Goal: Task Accomplishment & Management: Manage account settings

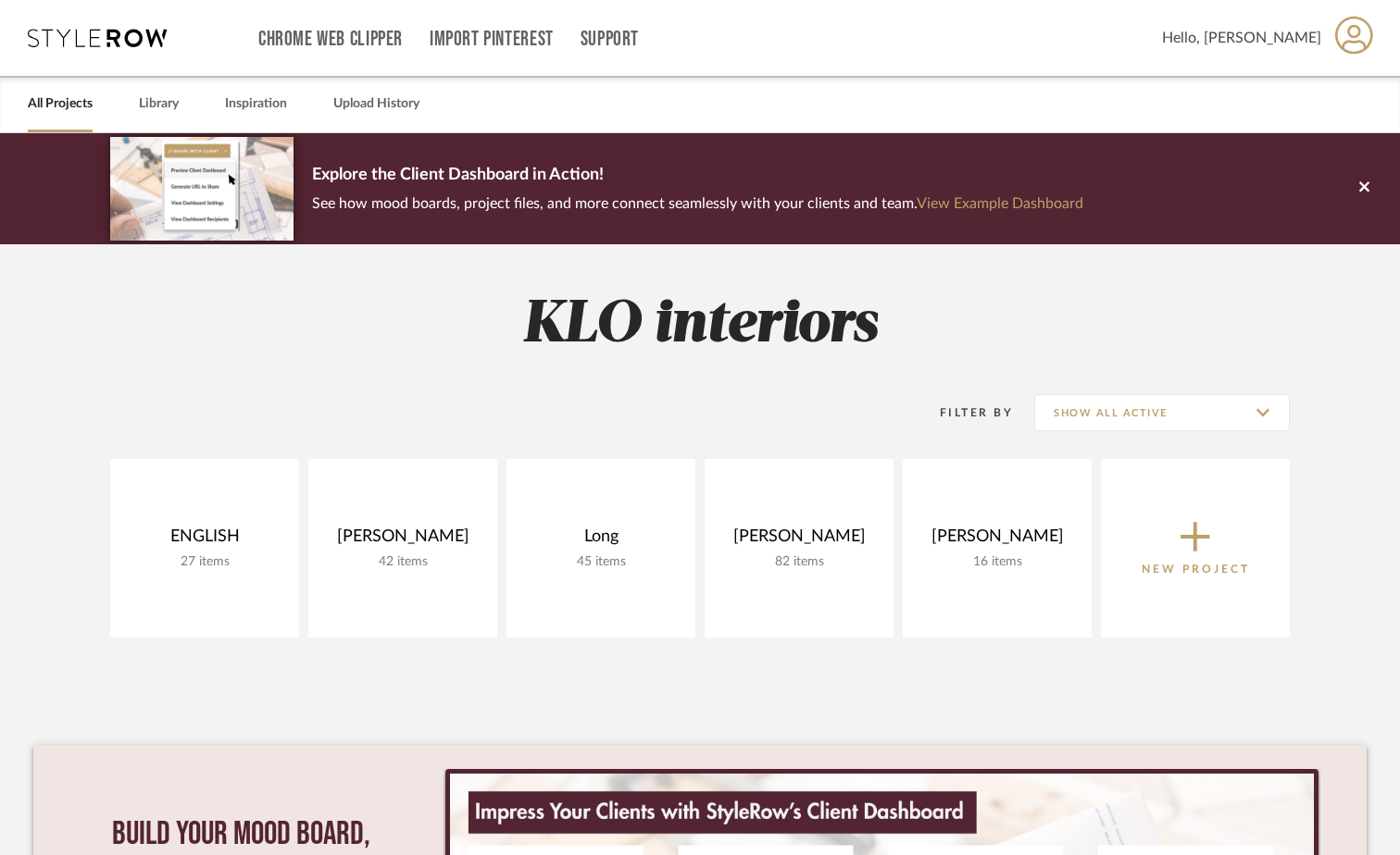
scroll to position [185, 0]
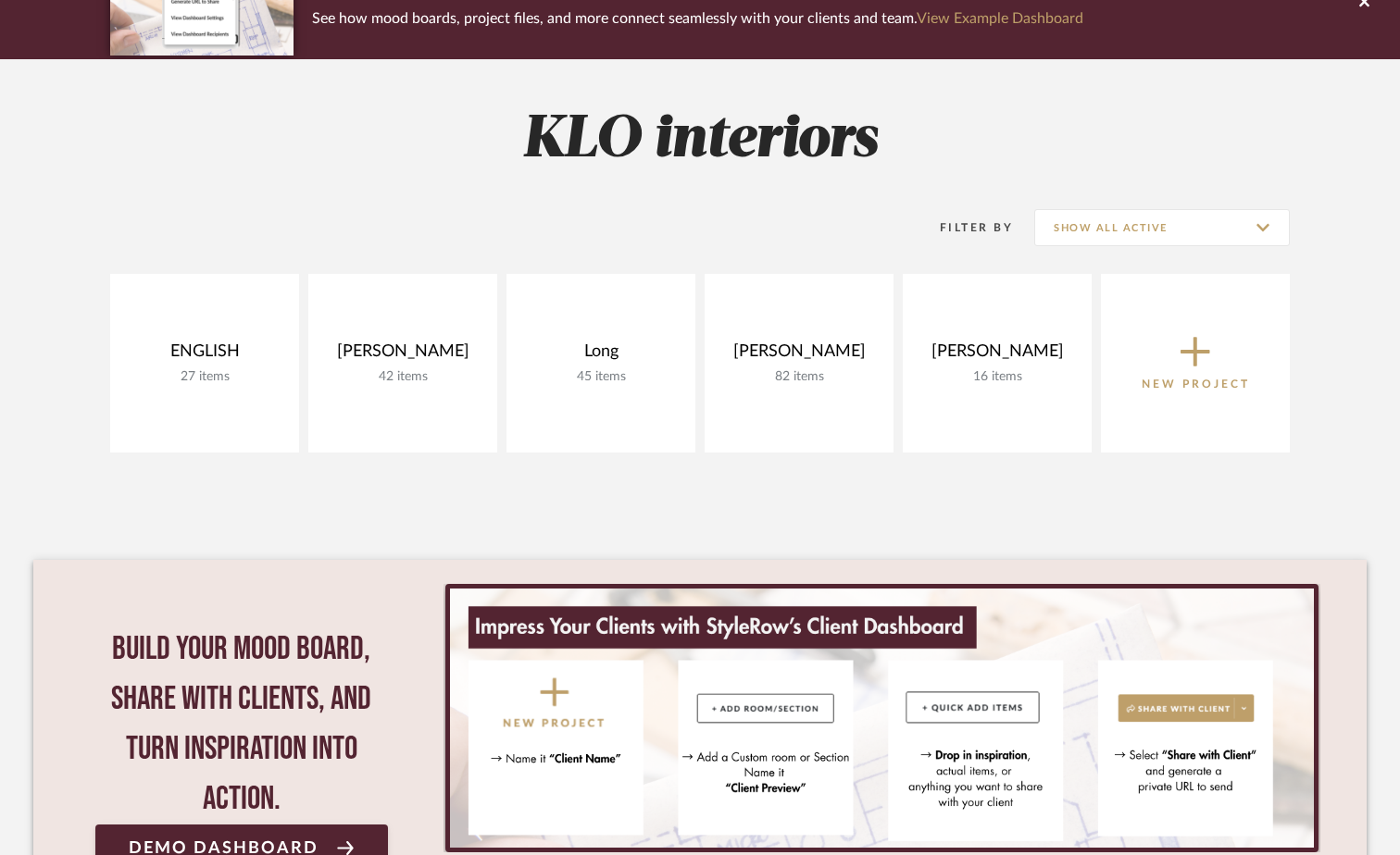
click at [0, 0] on link at bounding box center [0, 0] width 0 height 0
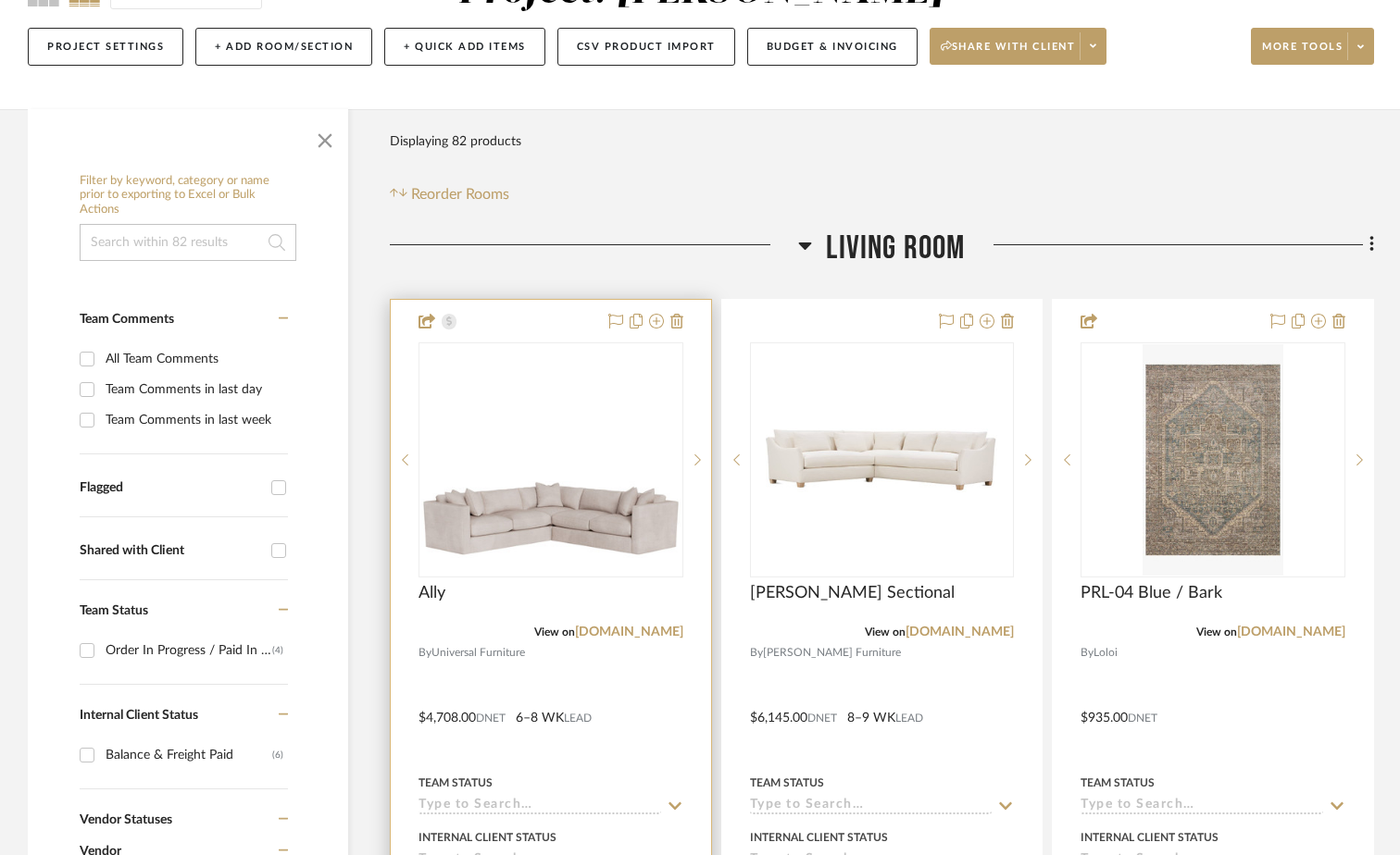
scroll to position [371, 0]
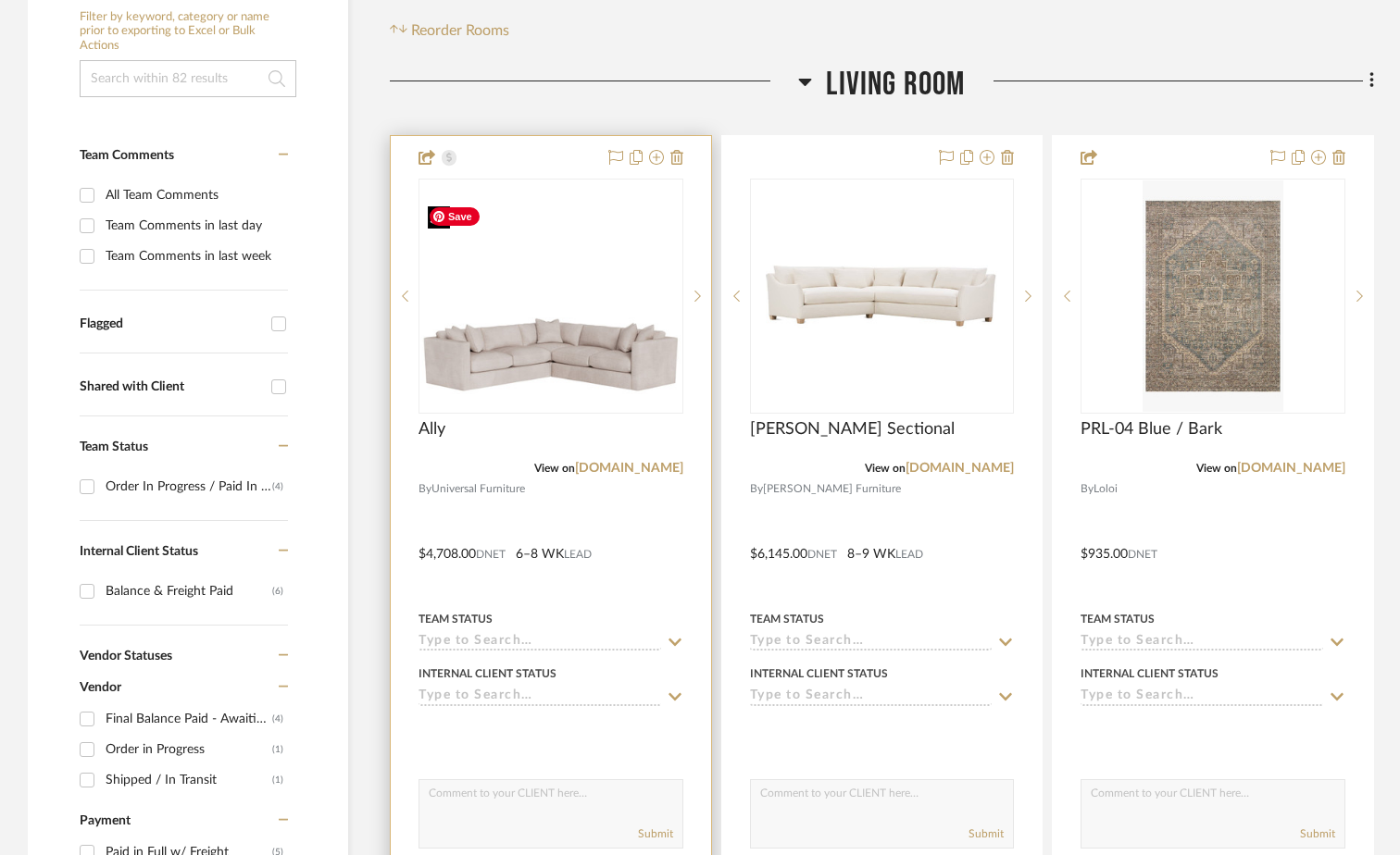
click at [0, 0] on img at bounding box center [0, 0] width 0 height 0
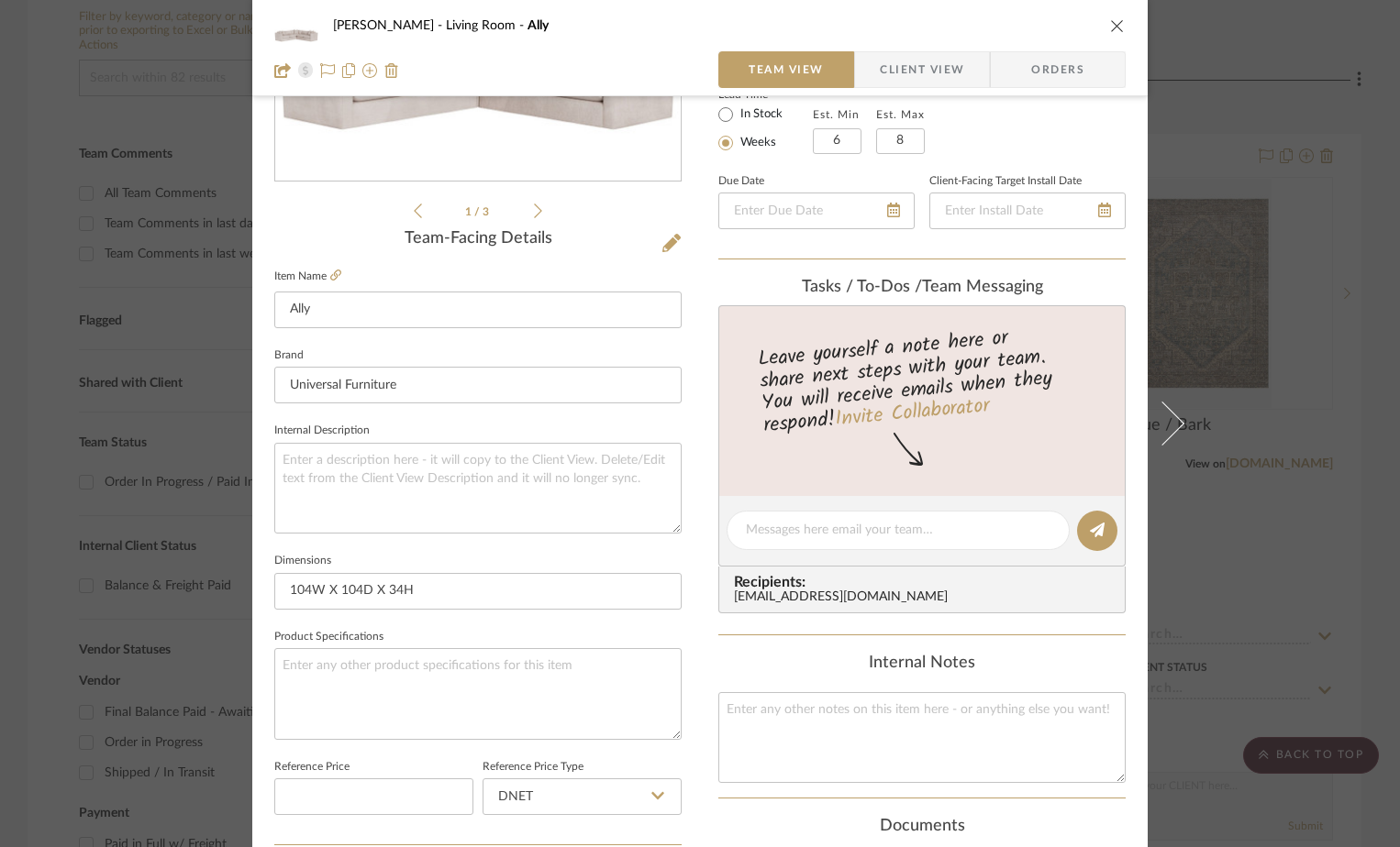
scroll to position [218, 0]
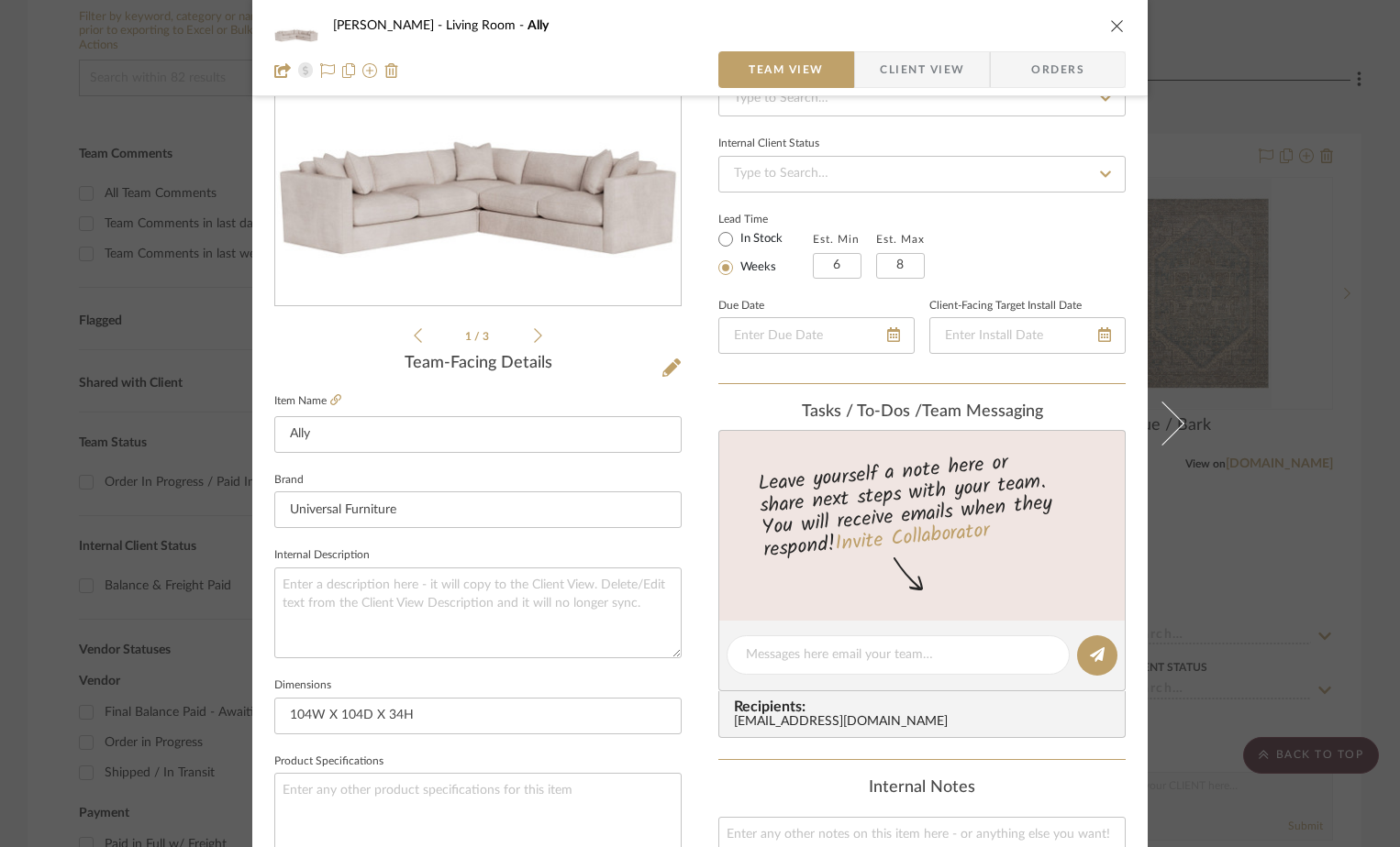
click at [906, 79] on span "Client View" at bounding box center [922, 69] width 84 height 36
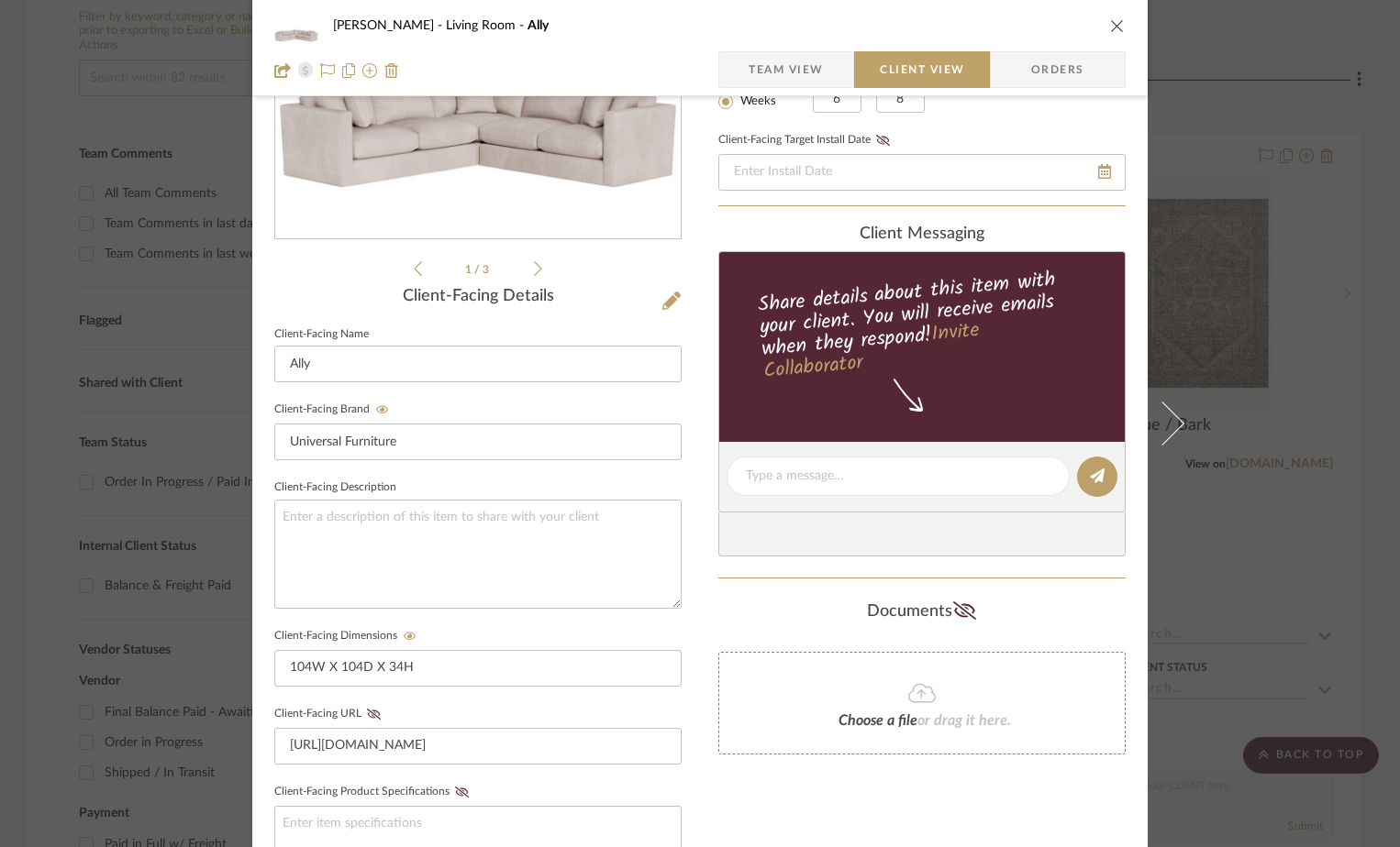
scroll to position [401, 0]
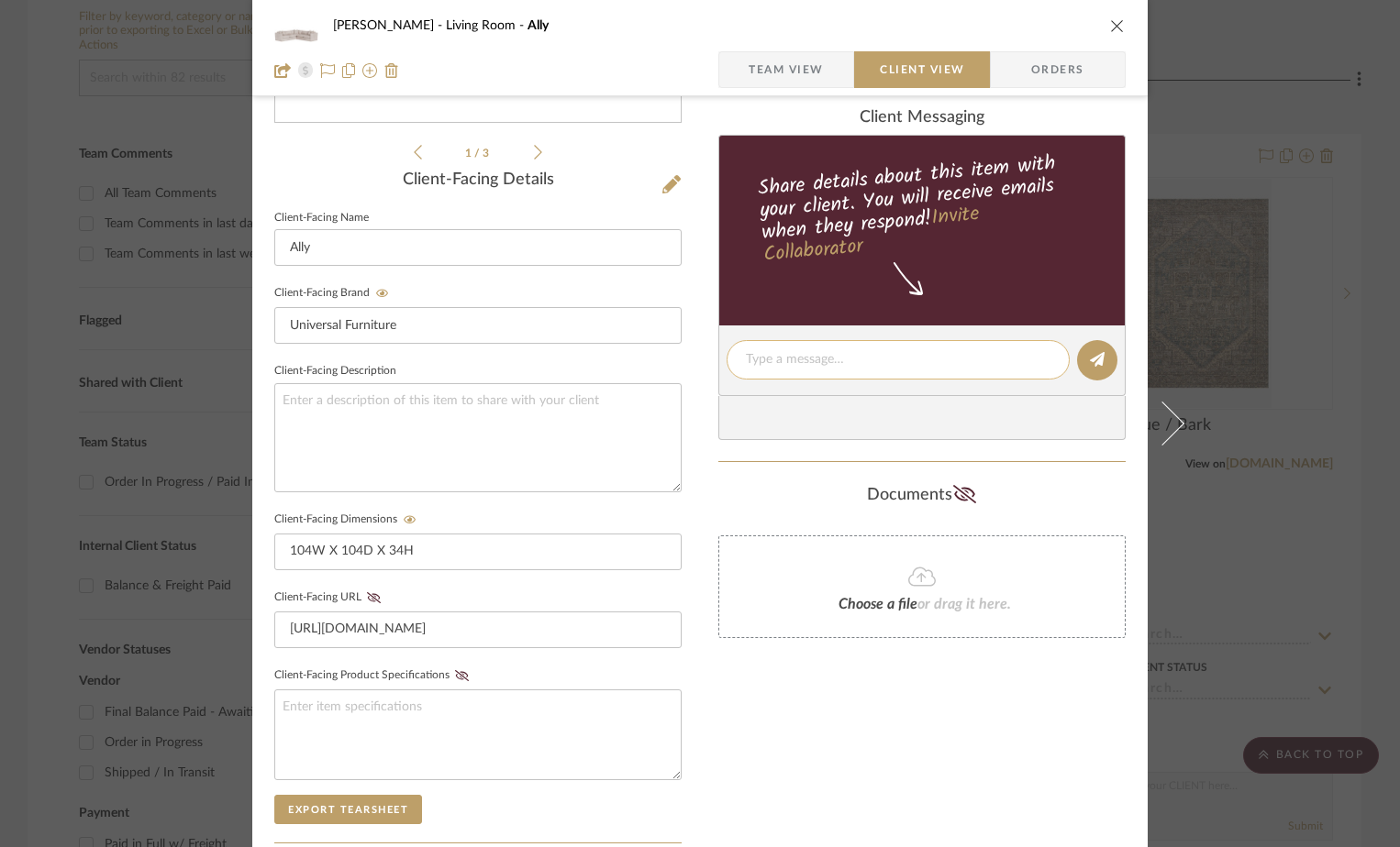
click at [785, 352] on textarea at bounding box center [897, 360] width 305 height 20
type textarea "Shipping from the vendor is free!"
drag, startPoint x: 924, startPoint y: 356, endPoint x: 701, endPoint y: 349, distance: 223.1
click at [701, 349] on div "[PERSON_NAME] Living Room Ally Team View Client View Orders 1 / 3 Client-Facing…" at bounding box center [700, 375] width 895 height 1527
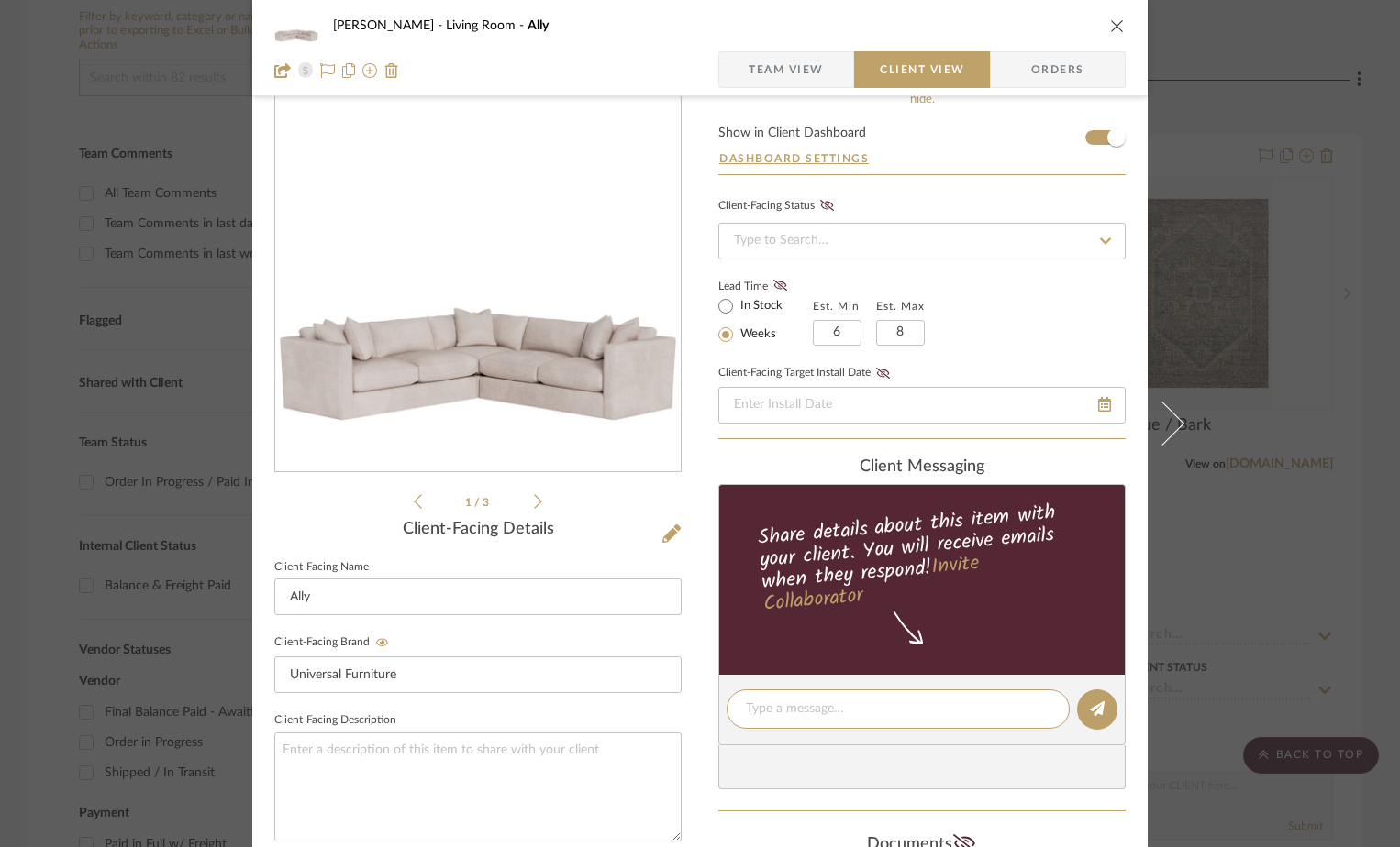
scroll to position [51, 0]
click at [782, 60] on span "Team View" at bounding box center [786, 69] width 75 height 36
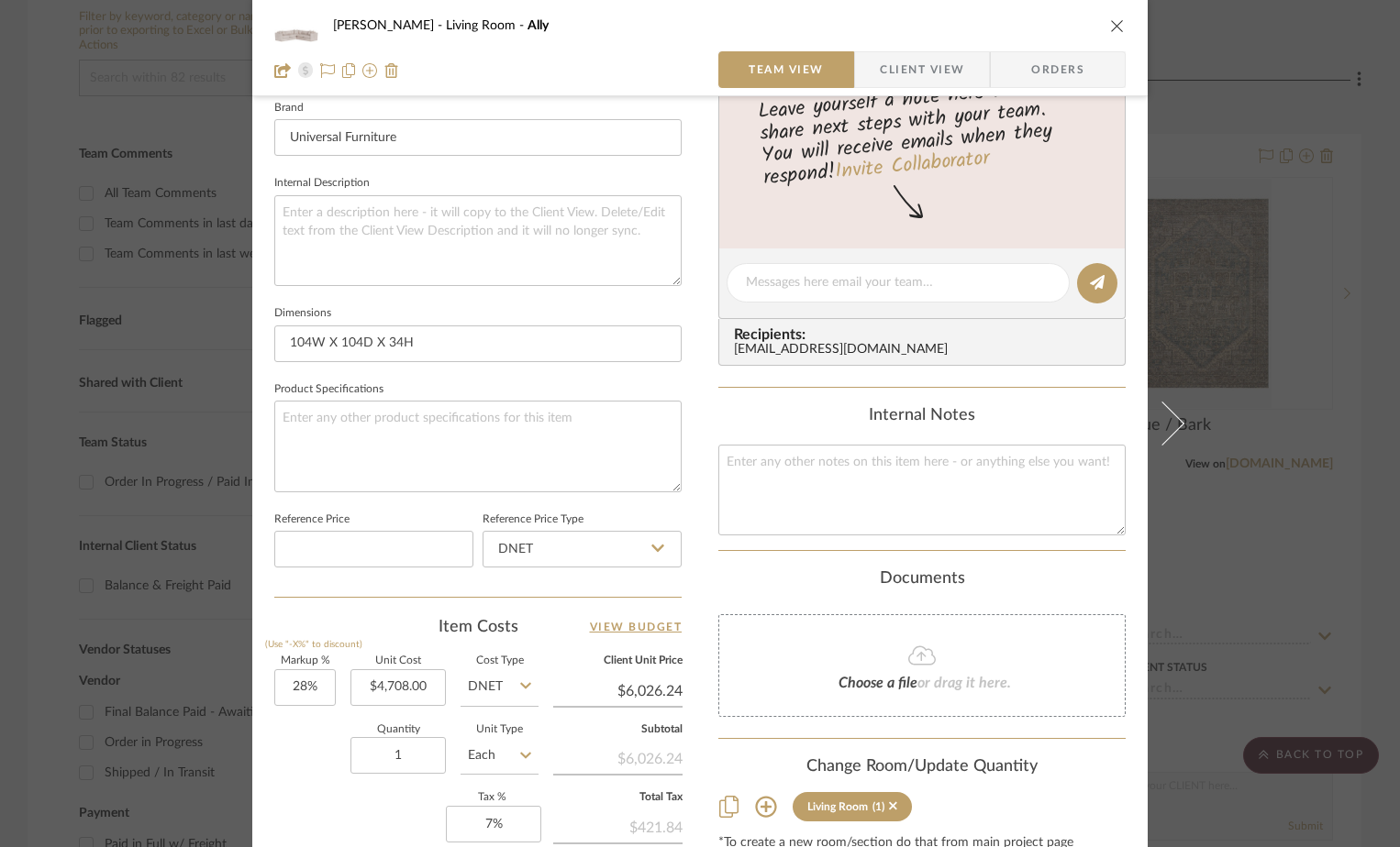
scroll to position [586, 0]
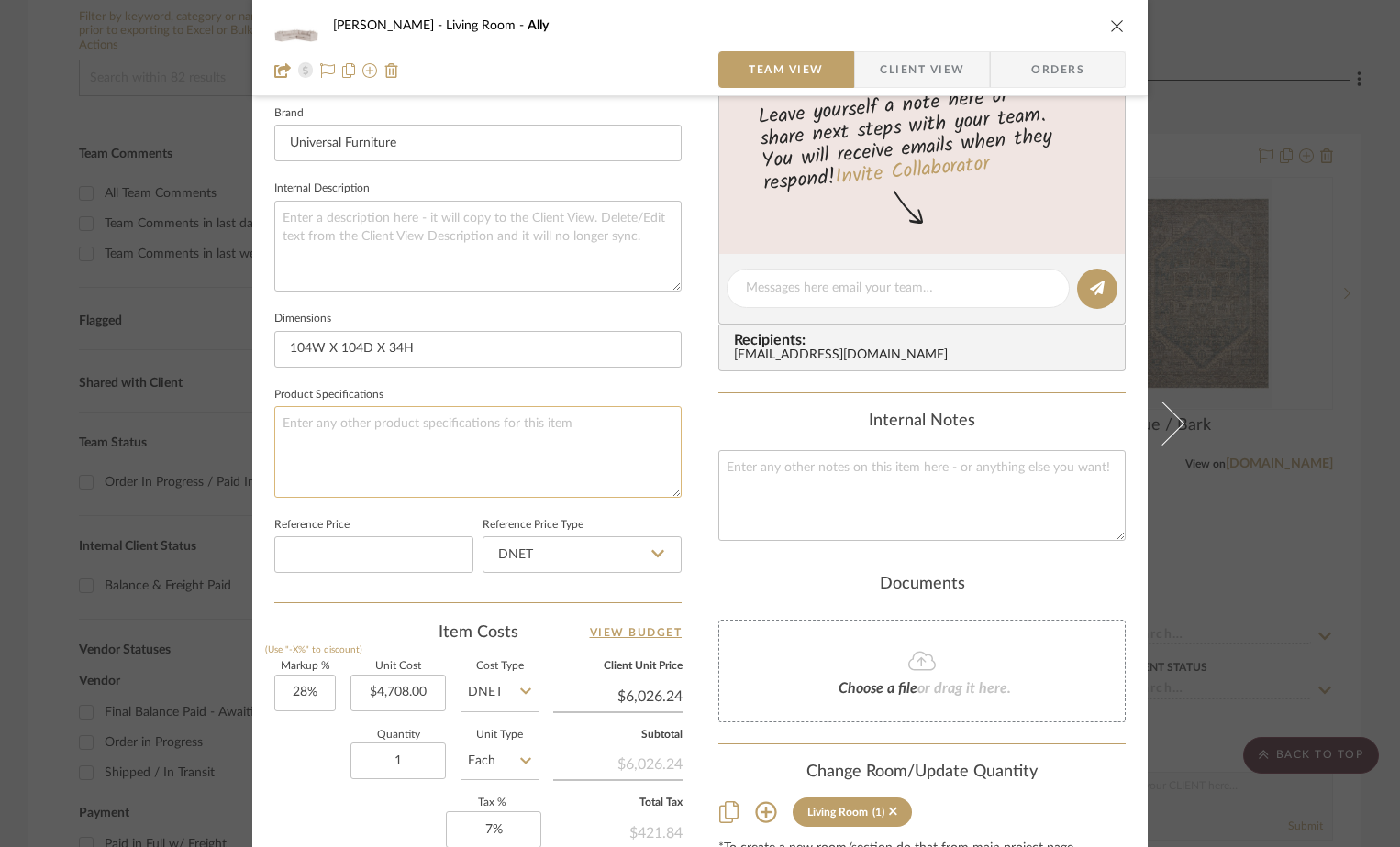
click at [358, 424] on textarea at bounding box center [478, 451] width 408 height 91
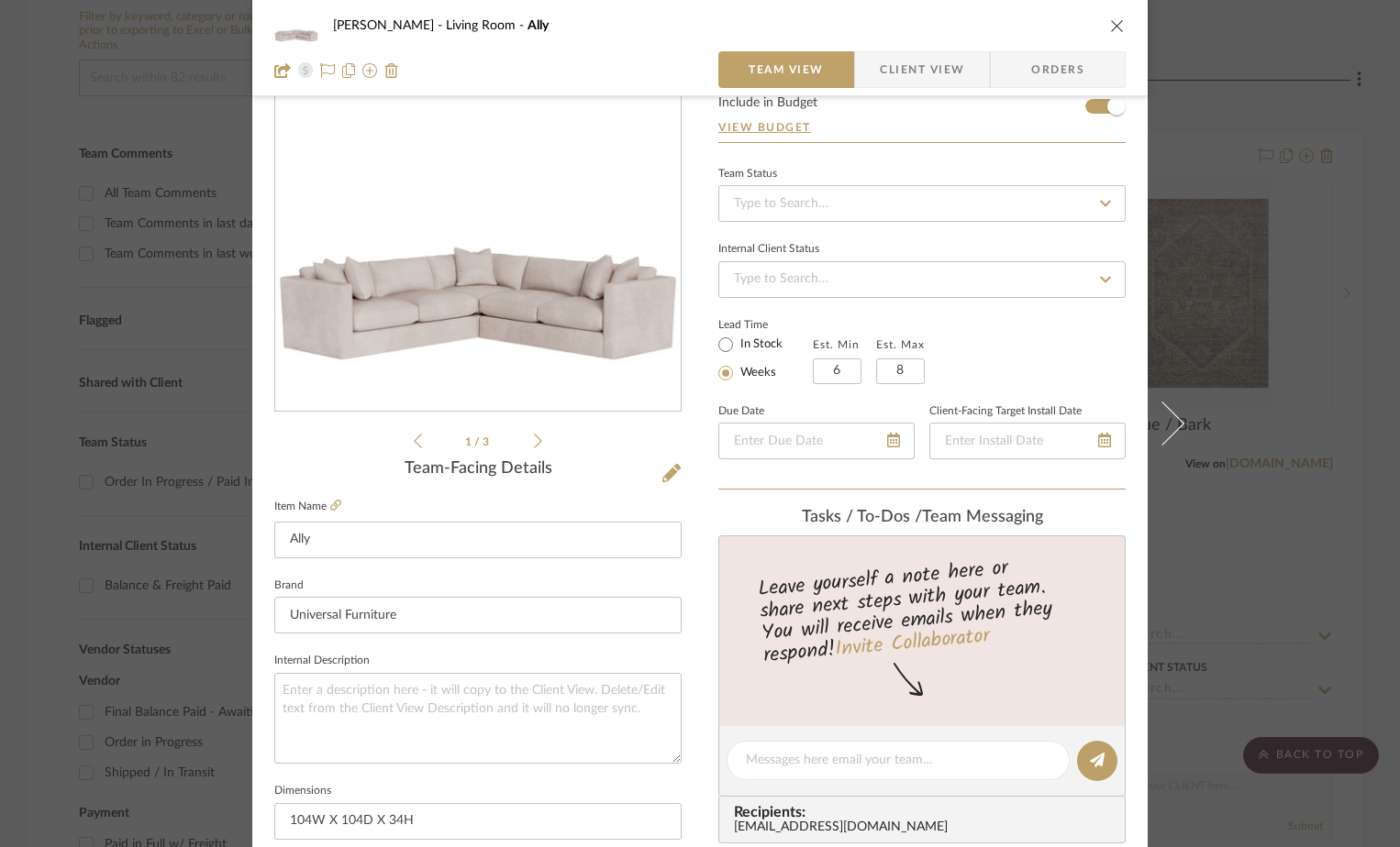
scroll to position [0, 0]
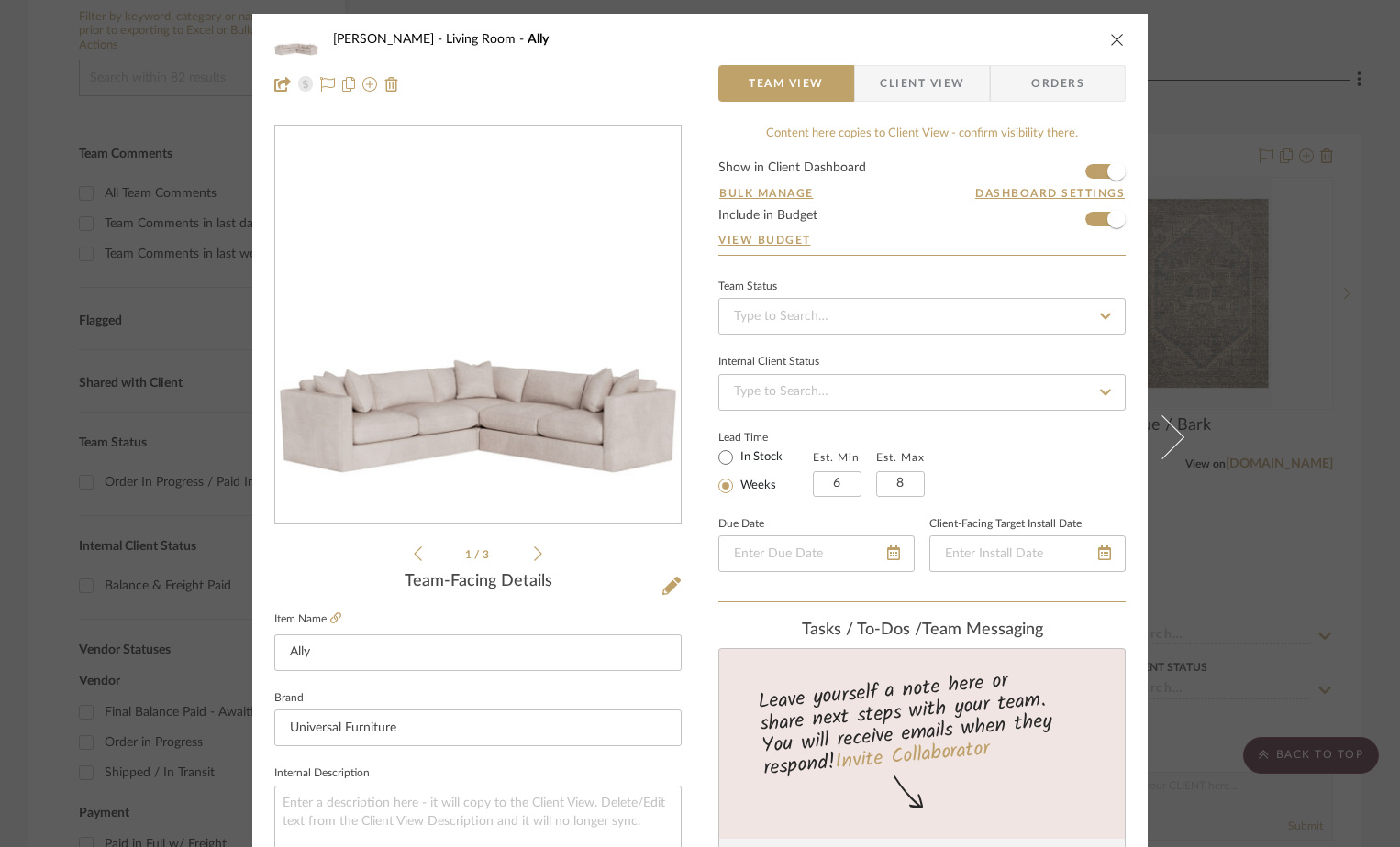
type textarea "Shipping is free"
click at [1111, 40] on icon "close" at bounding box center [1117, 39] width 15 height 15
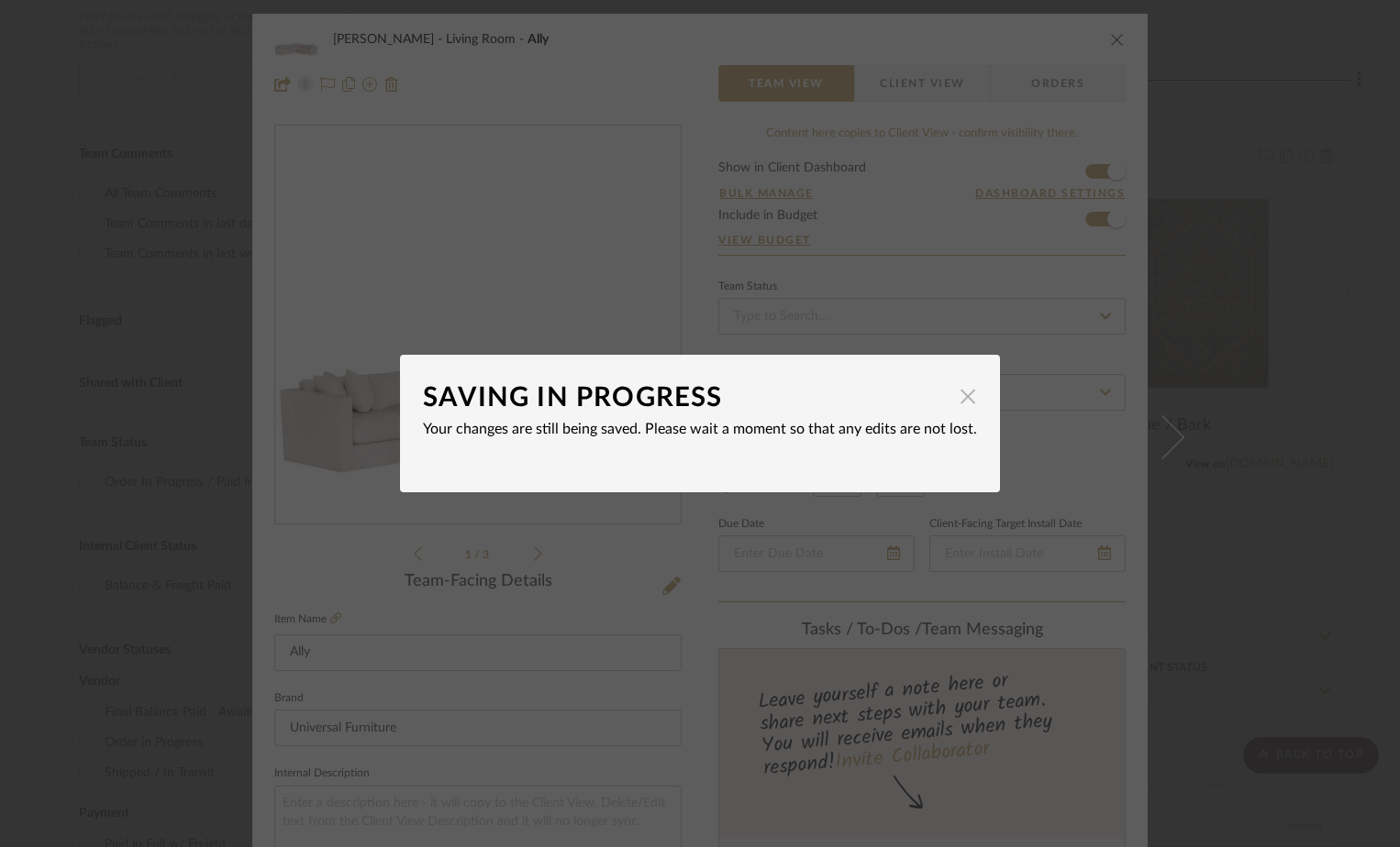
click at [962, 401] on span "button" at bounding box center [967, 396] width 36 height 36
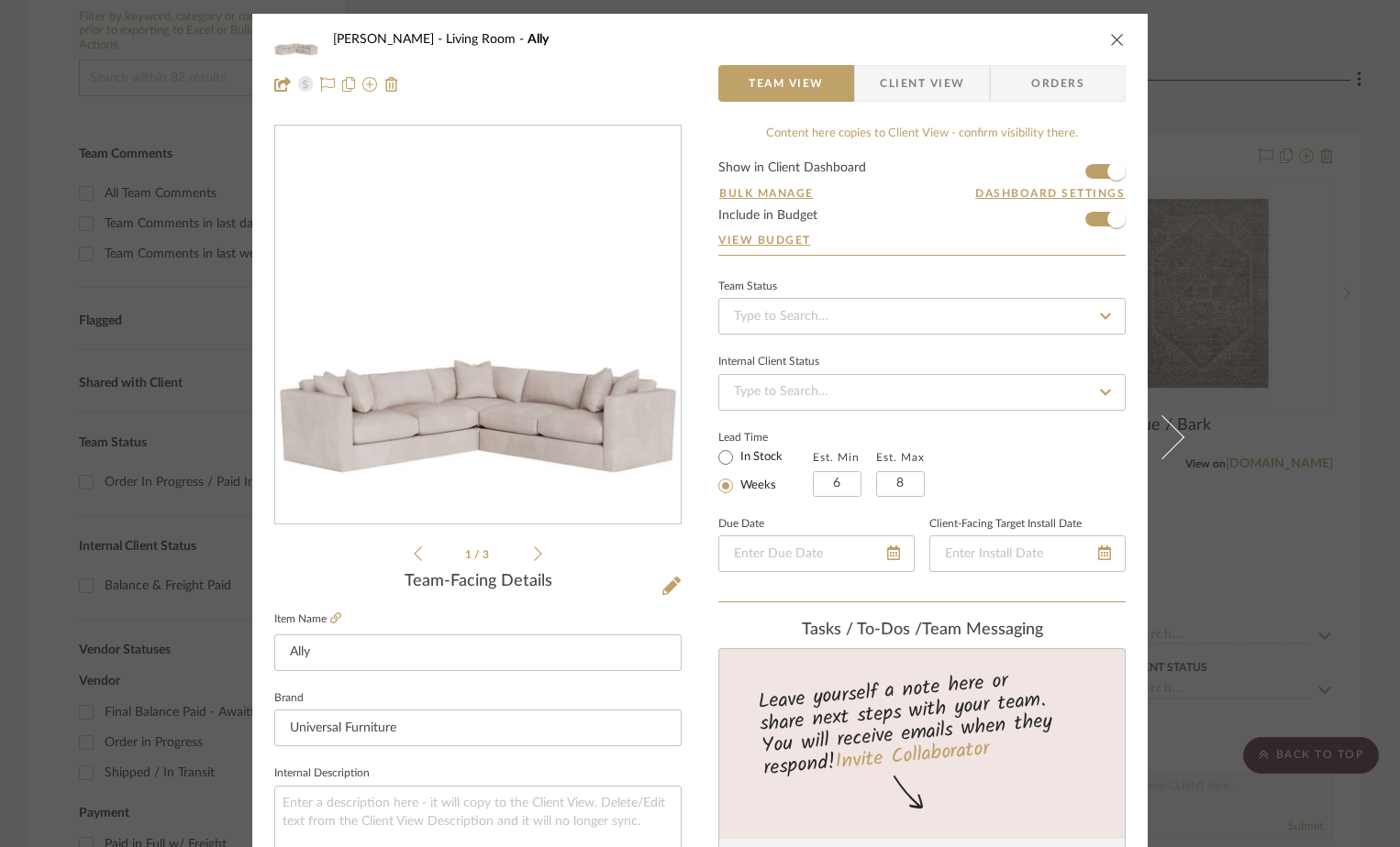
click at [1110, 41] on icon "close" at bounding box center [1117, 39] width 15 height 15
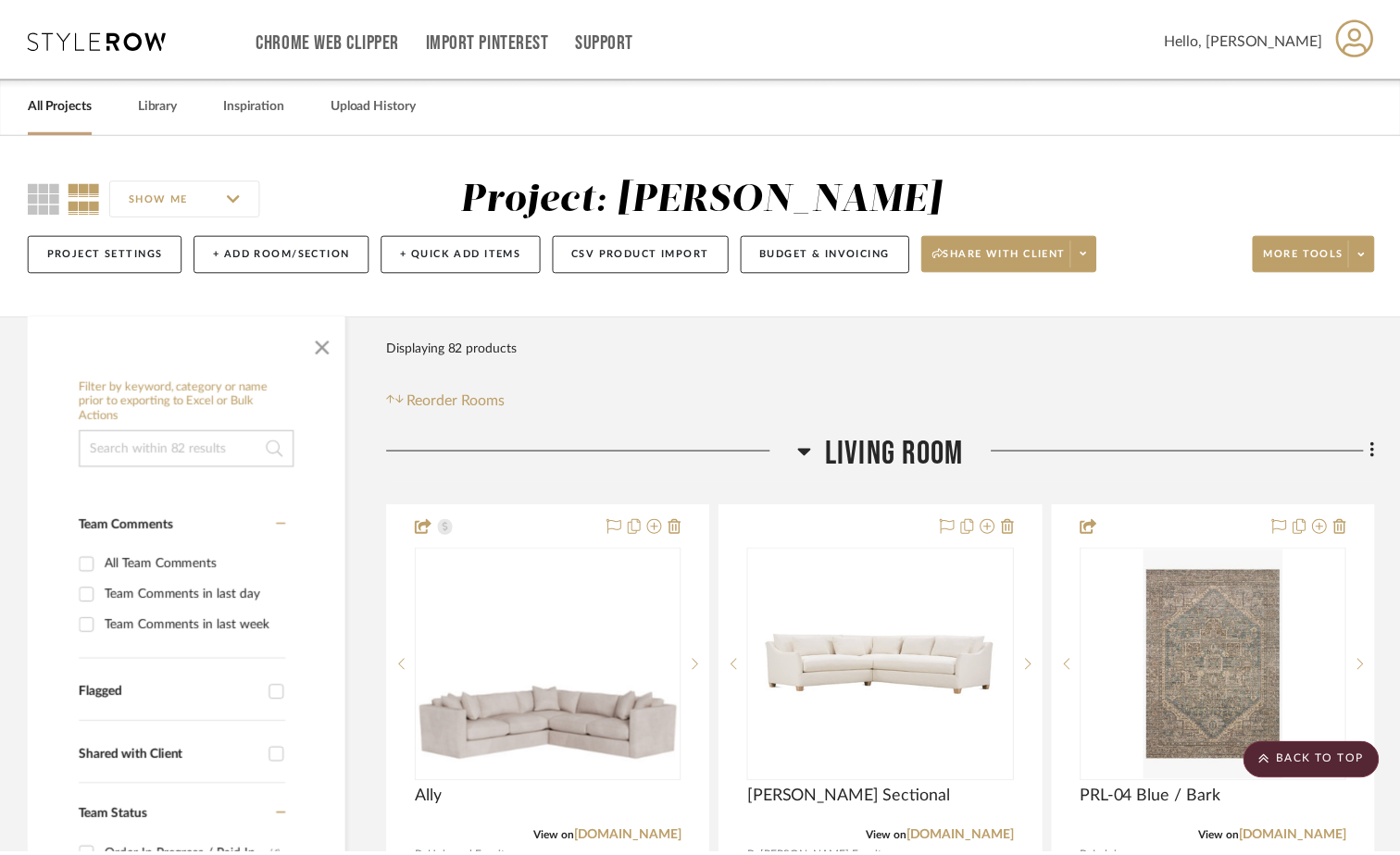
scroll to position [371, 0]
